Goal: Transaction & Acquisition: Purchase product/service

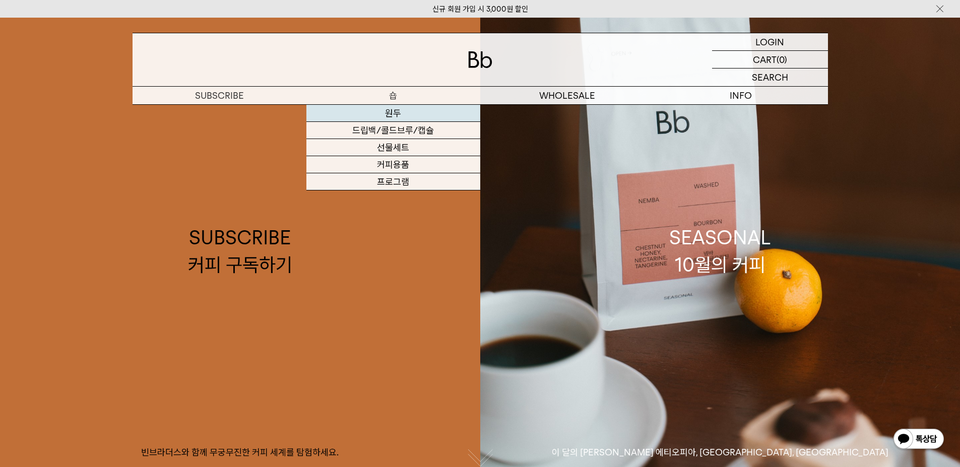
click at [394, 113] on link "원두" at bounding box center [394, 113] width 174 height 17
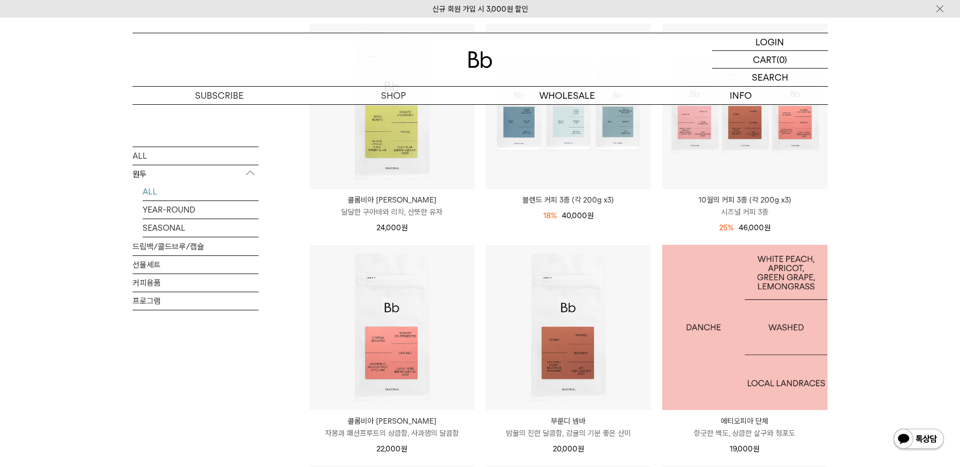
scroll to position [202, 0]
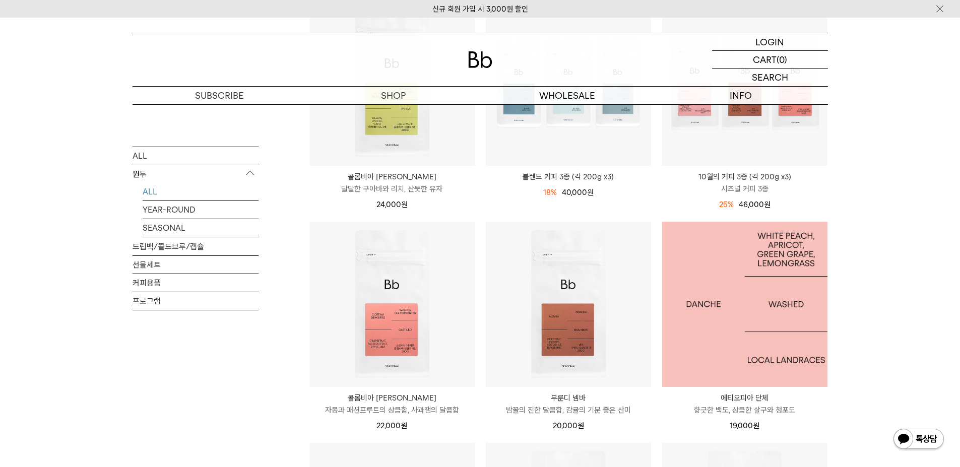
click at [736, 323] on img at bounding box center [744, 304] width 165 height 165
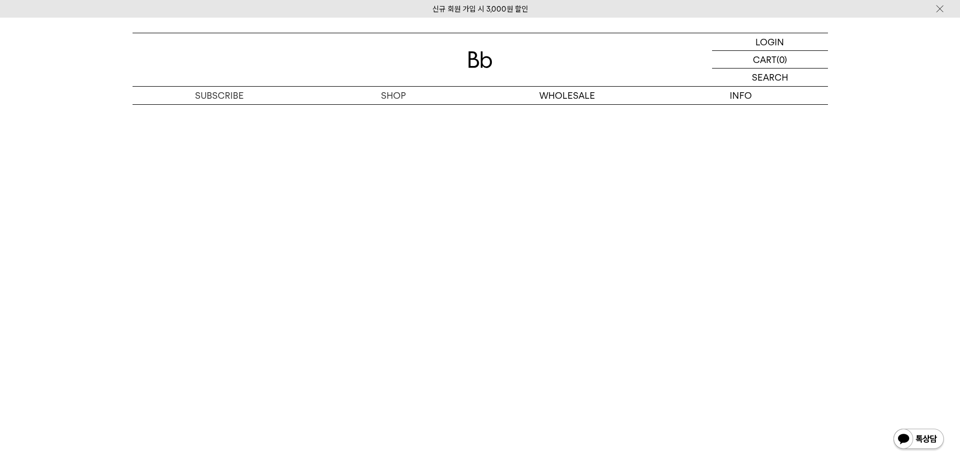
scroll to position [2117, 0]
